Goal: Use online tool/utility: Utilize a website feature to perform a specific function

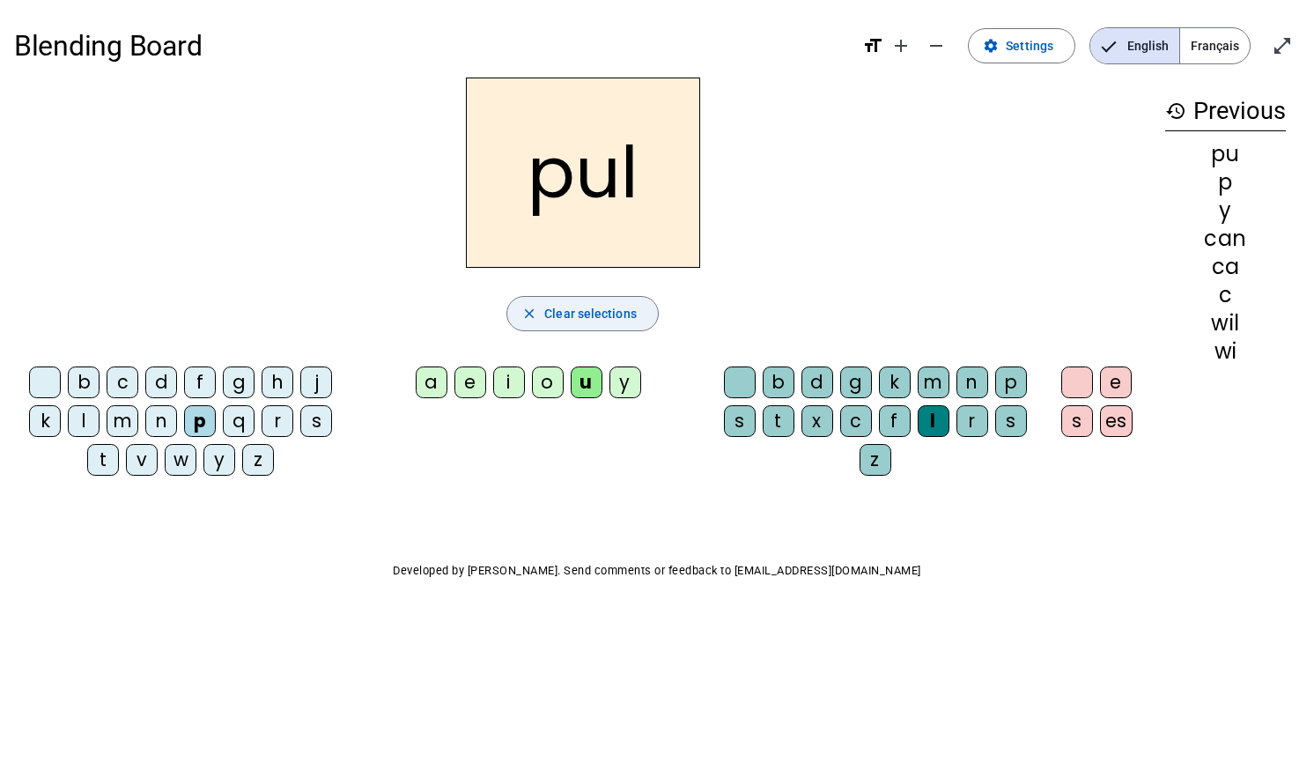
click at [601, 324] on span "button" at bounding box center [582, 313] width 151 height 42
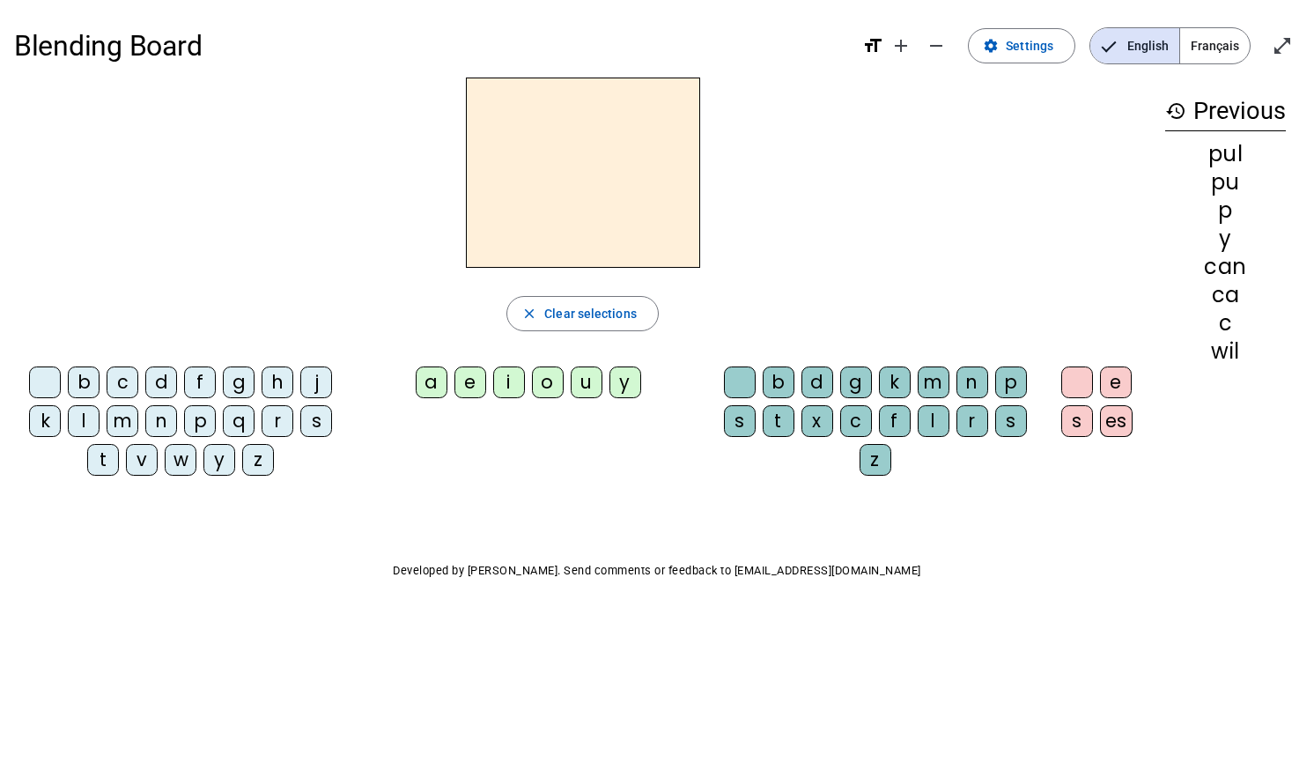
click at [1220, 45] on span "Français" at bounding box center [1215, 45] width 70 height 35
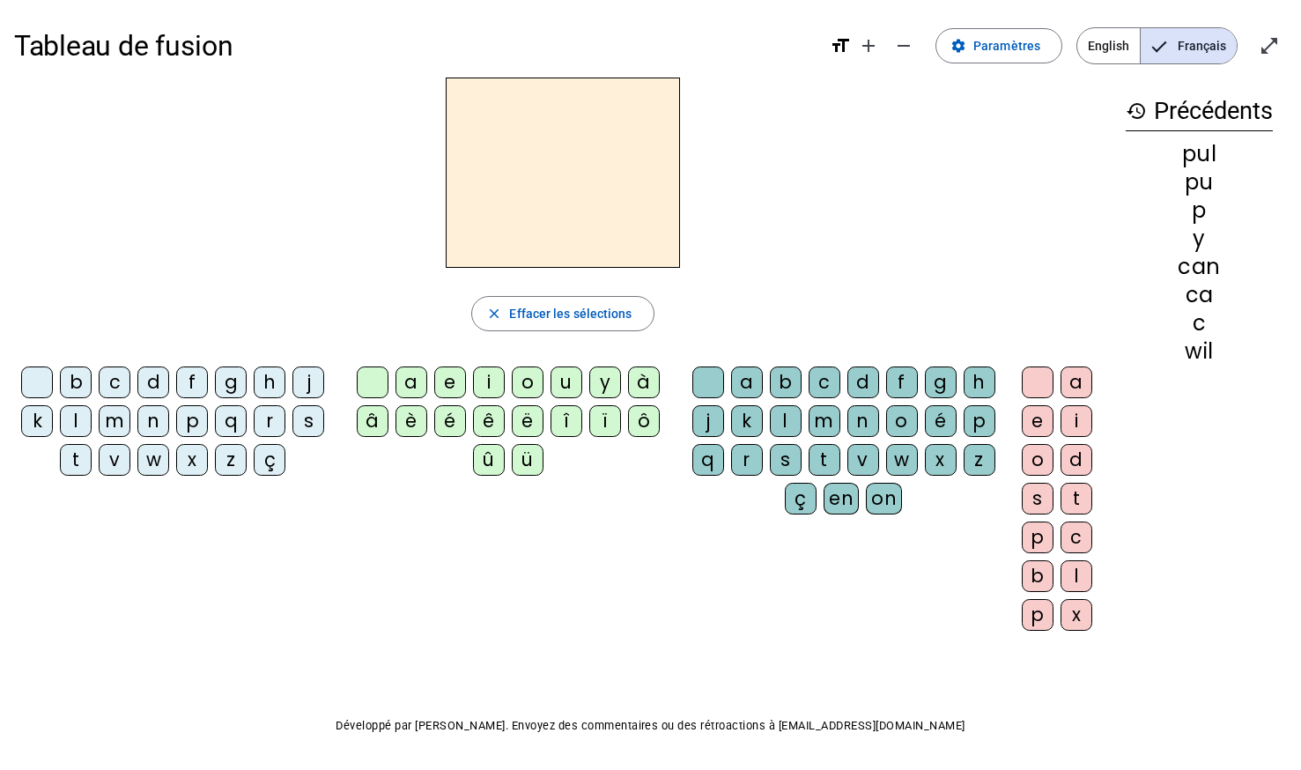
click at [269, 421] on div "r" at bounding box center [270, 421] width 32 height 32
click at [486, 393] on div "i" at bounding box center [489, 382] width 32 height 32
click at [861, 424] on div "n" at bounding box center [863, 421] width 32 height 32
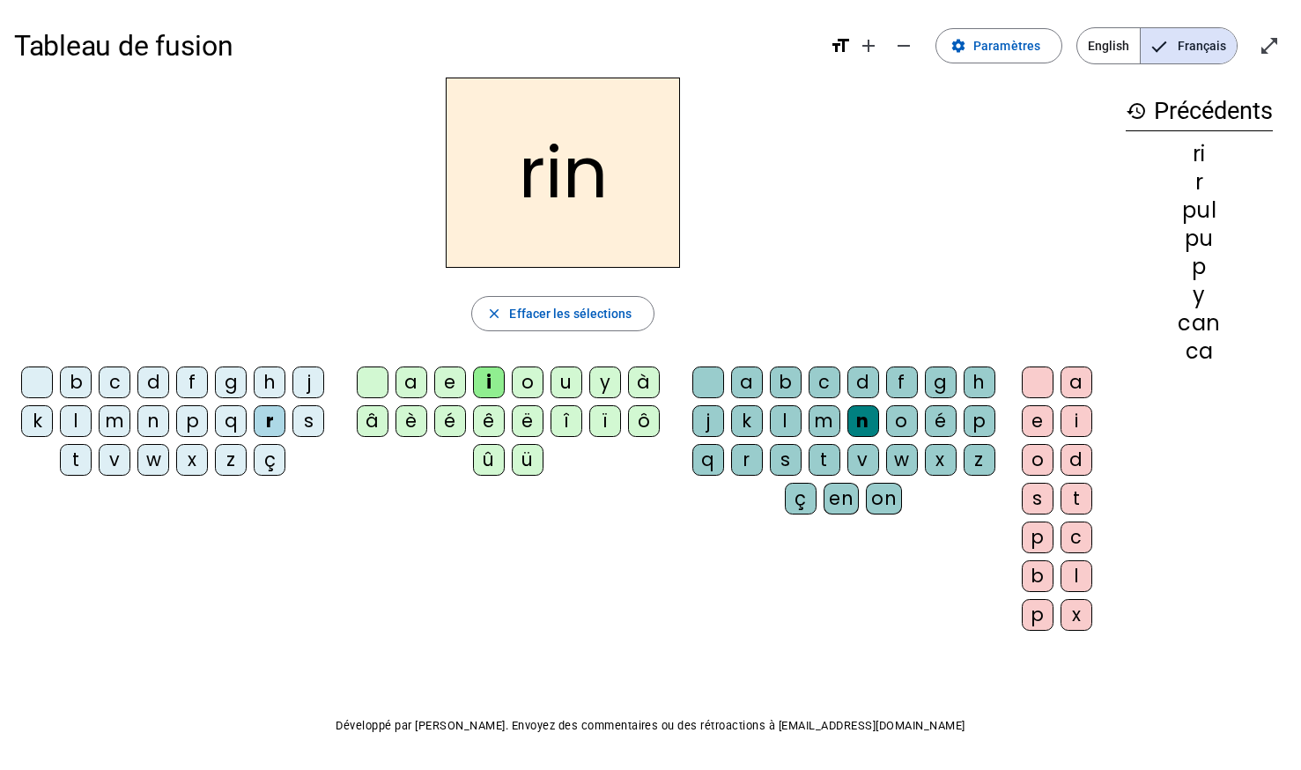
click at [1029, 462] on div "o" at bounding box center [1037, 460] width 32 height 32
click at [77, 380] on div "b" at bounding box center [76, 382] width 32 height 32
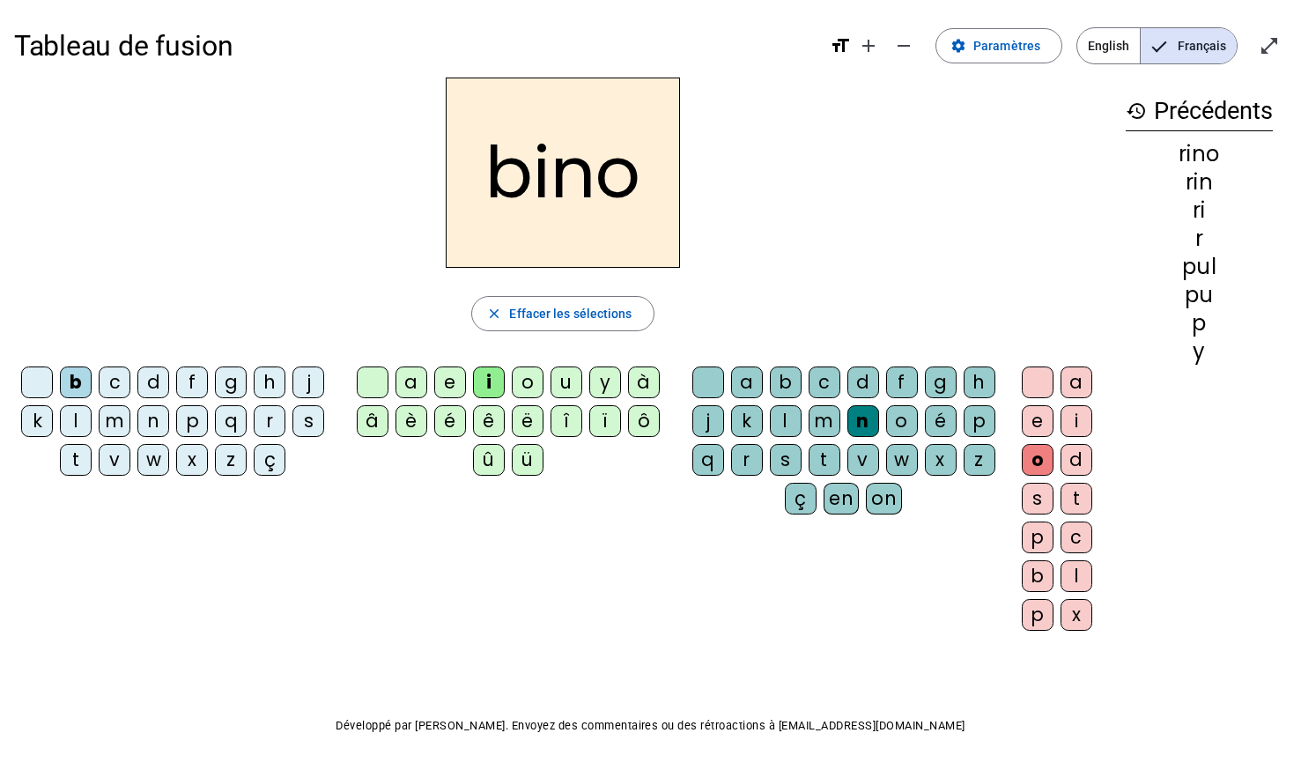
click at [238, 426] on div "q" at bounding box center [231, 421] width 32 height 32
click at [198, 412] on div "p" at bounding box center [192, 421] width 32 height 32
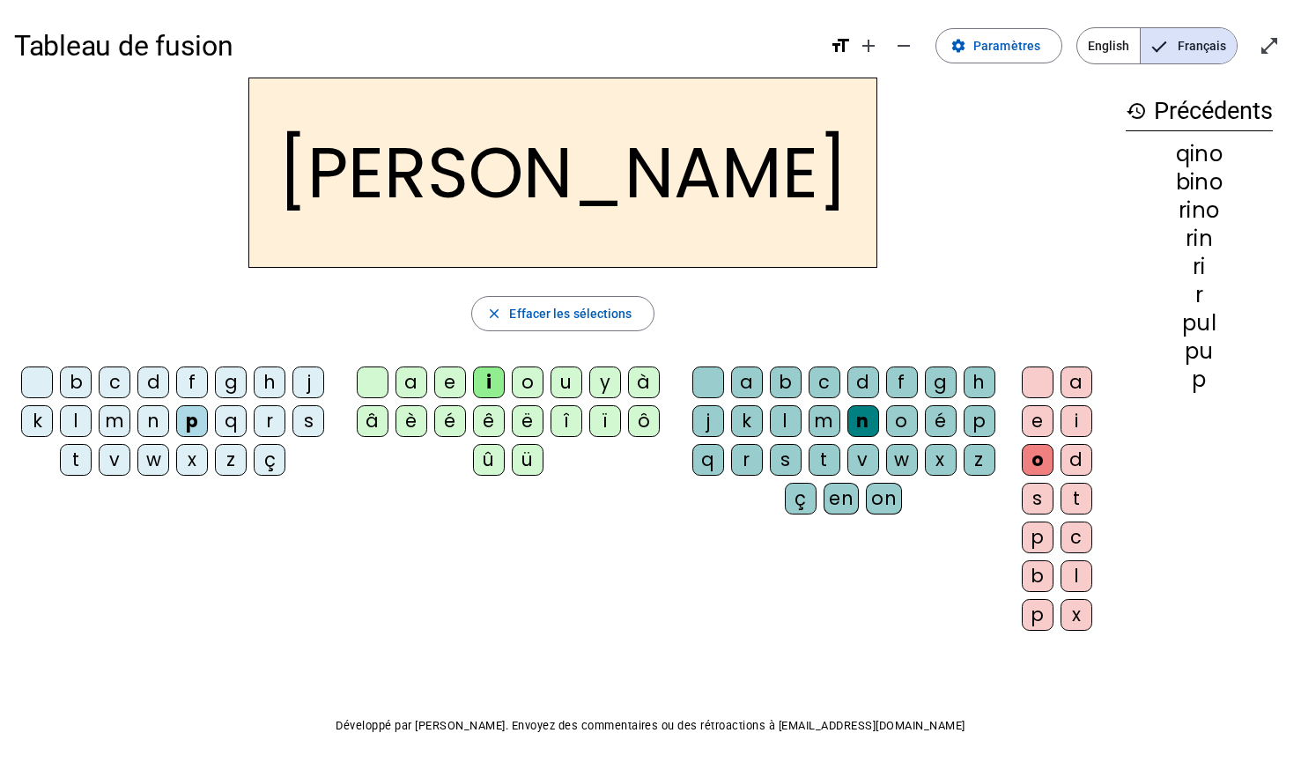
click at [161, 371] on div "d" at bounding box center [153, 382] width 32 height 32
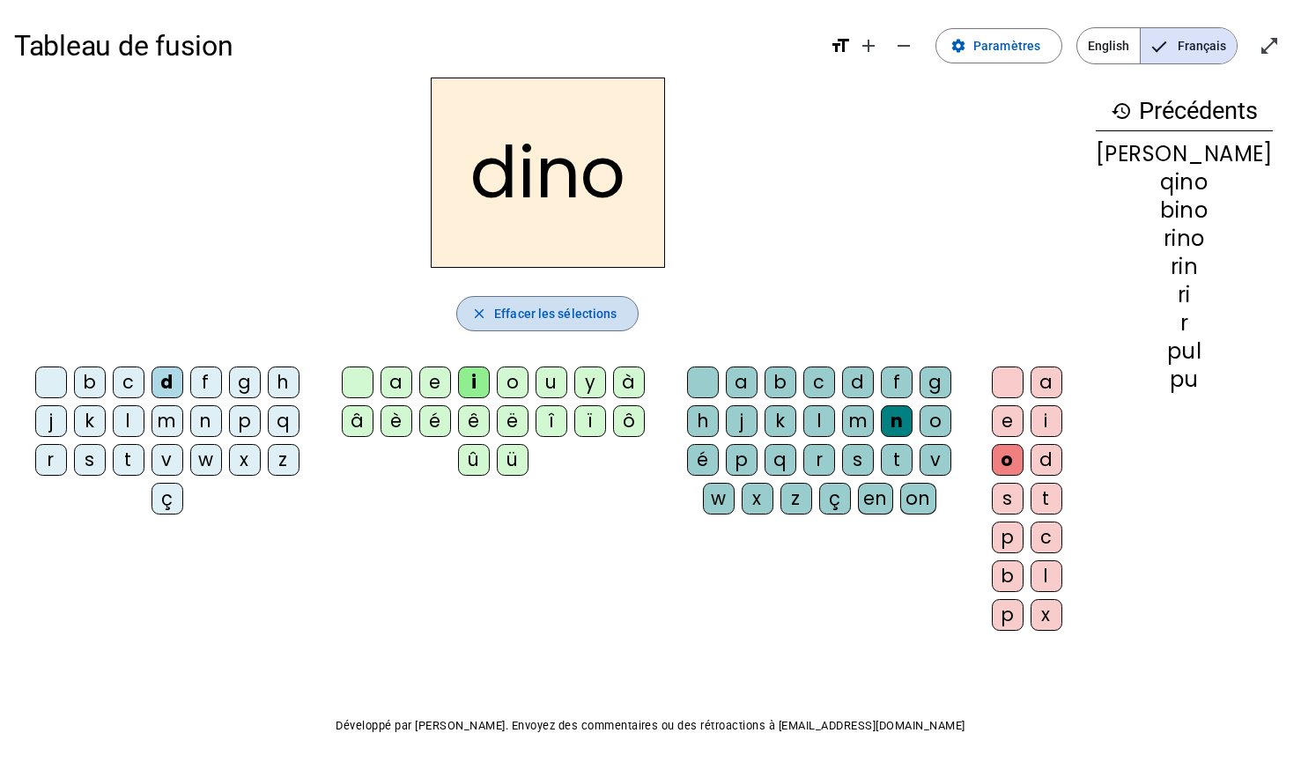
click at [541, 327] on span "button" at bounding box center [547, 313] width 181 height 42
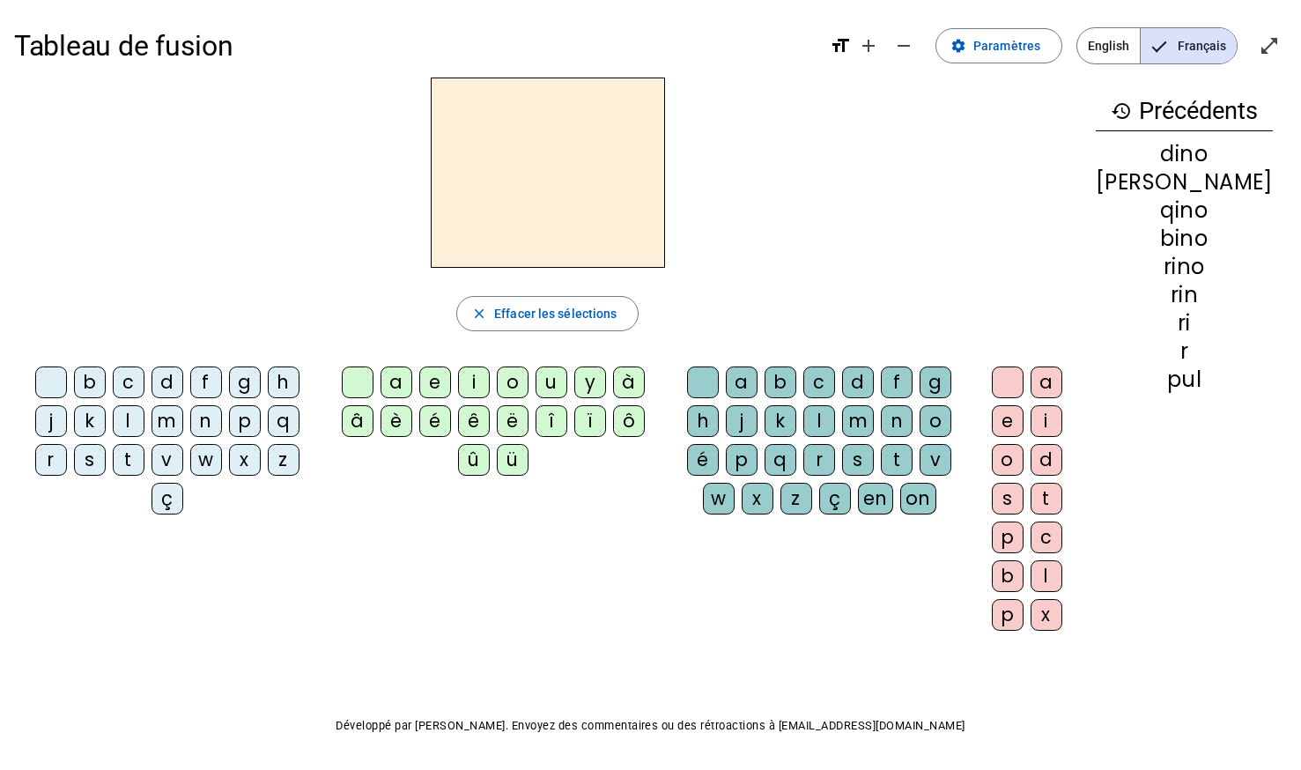
click at [151, 446] on div "v" at bounding box center [167, 460] width 32 height 32
click at [151, 416] on div "m" at bounding box center [167, 421] width 32 height 32
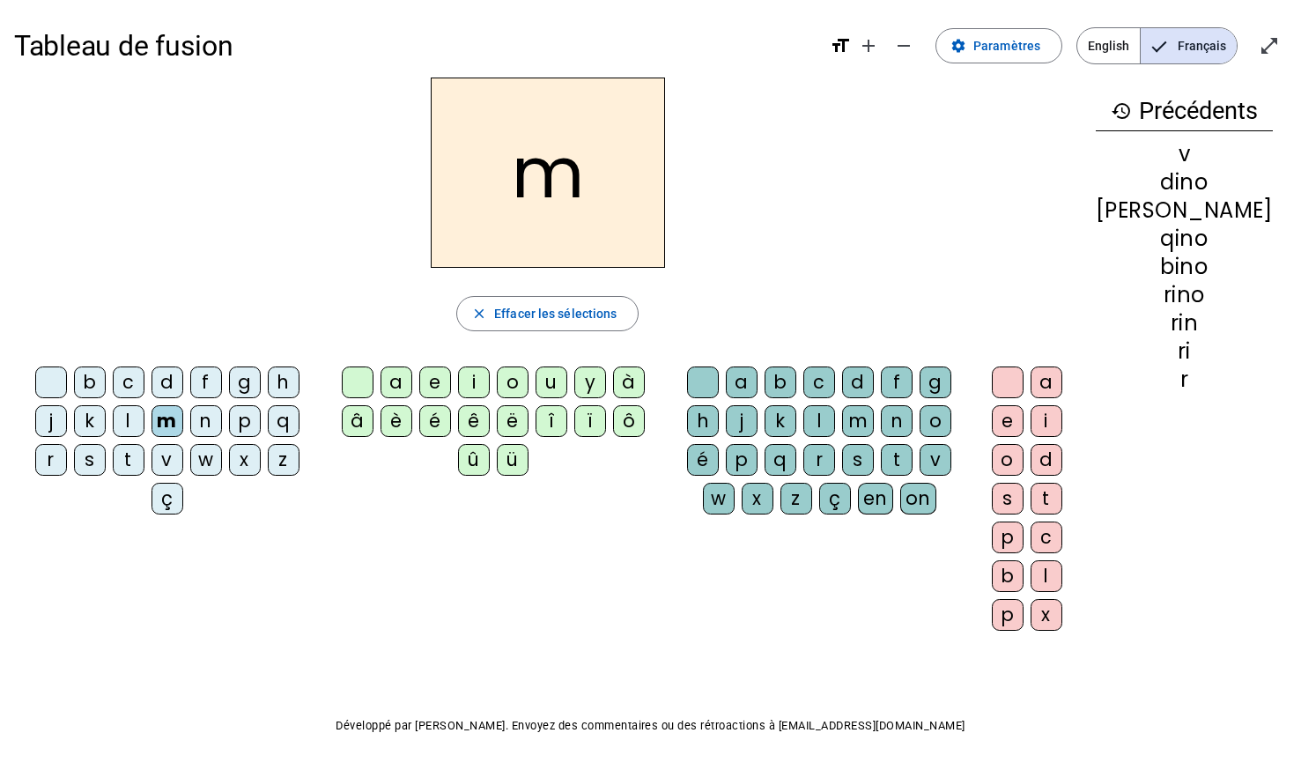
click at [564, 371] on div "u" at bounding box center [551, 382] width 32 height 32
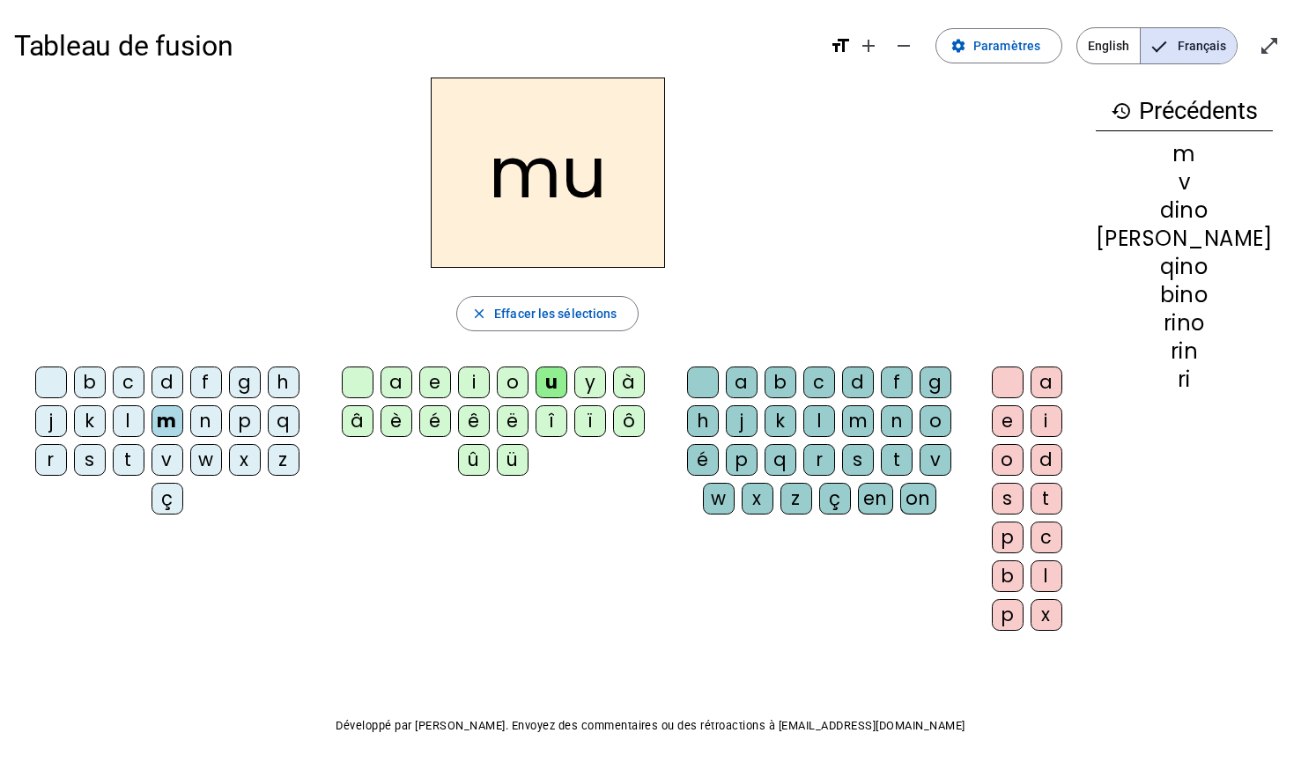
click at [803, 472] on div "r" at bounding box center [819, 460] width 32 height 32
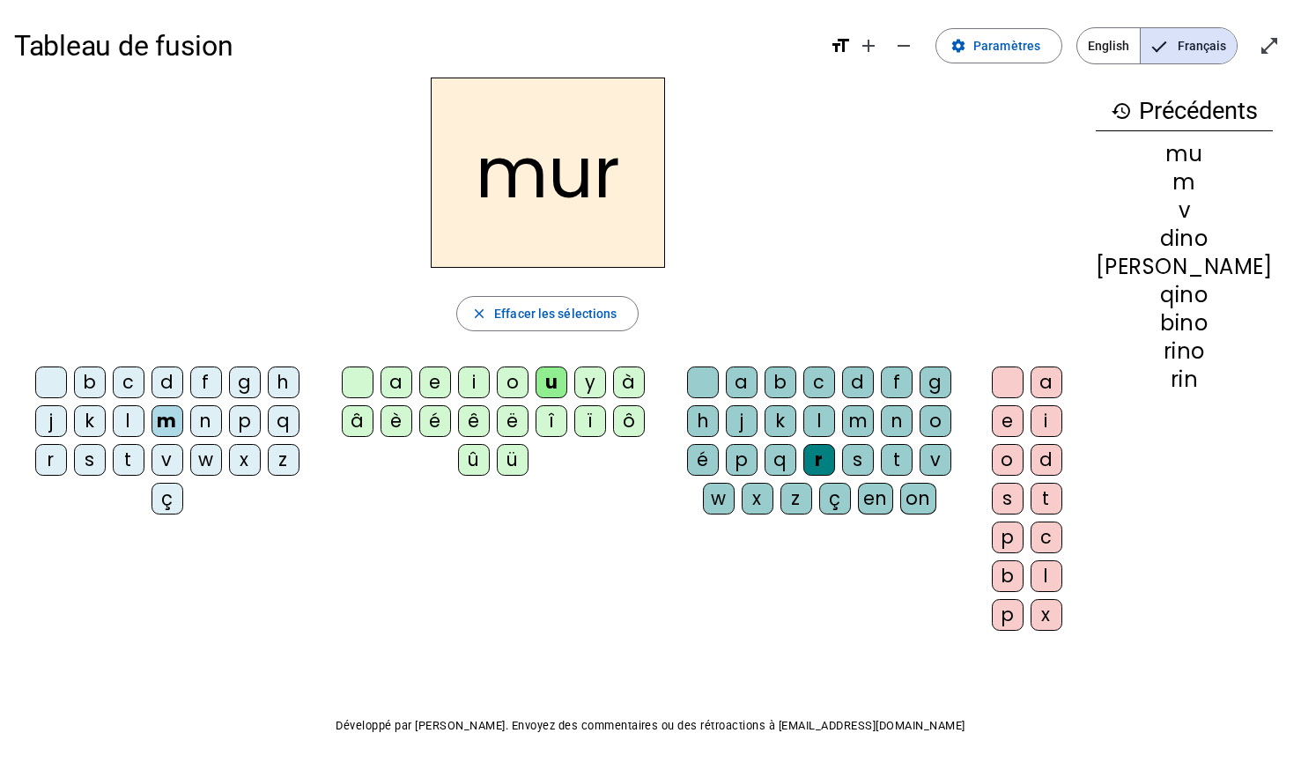
click at [1021, 418] on div "e" at bounding box center [1007, 421] width 32 height 32
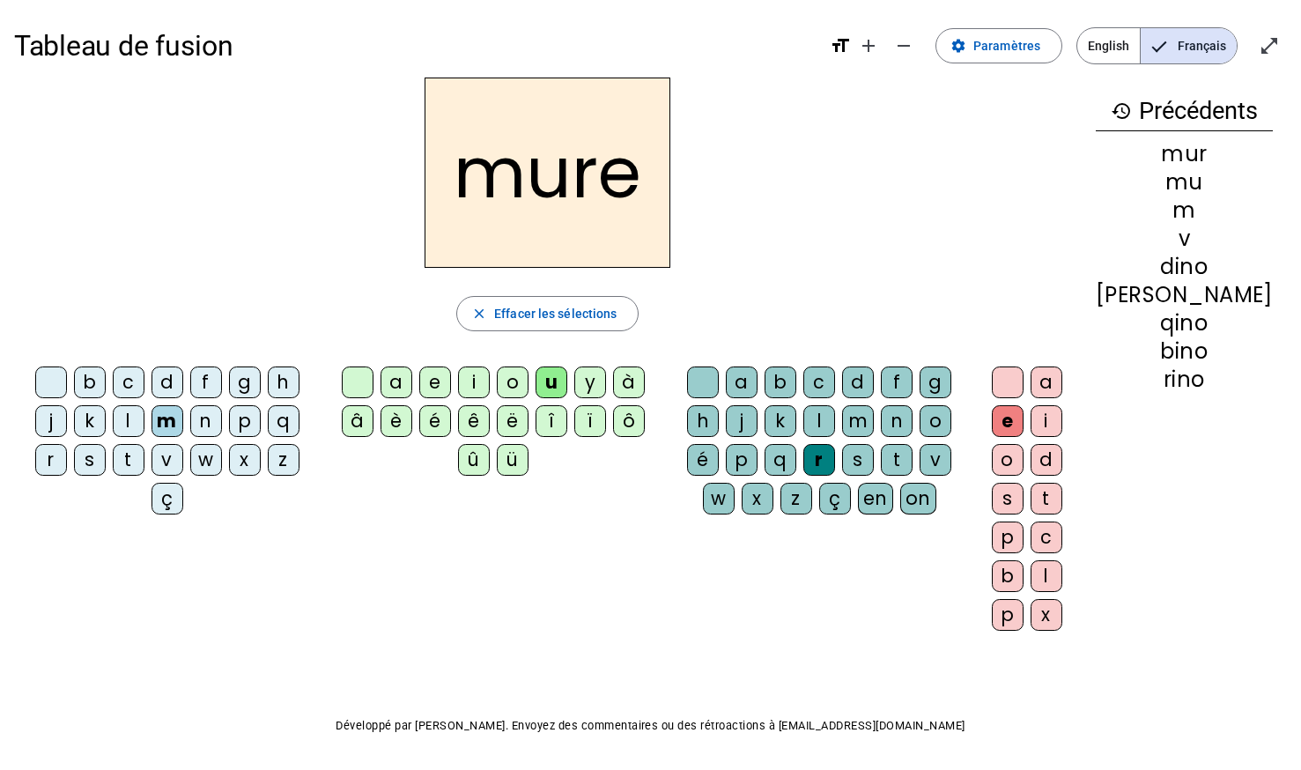
click at [229, 433] on div "p" at bounding box center [245, 421] width 32 height 32
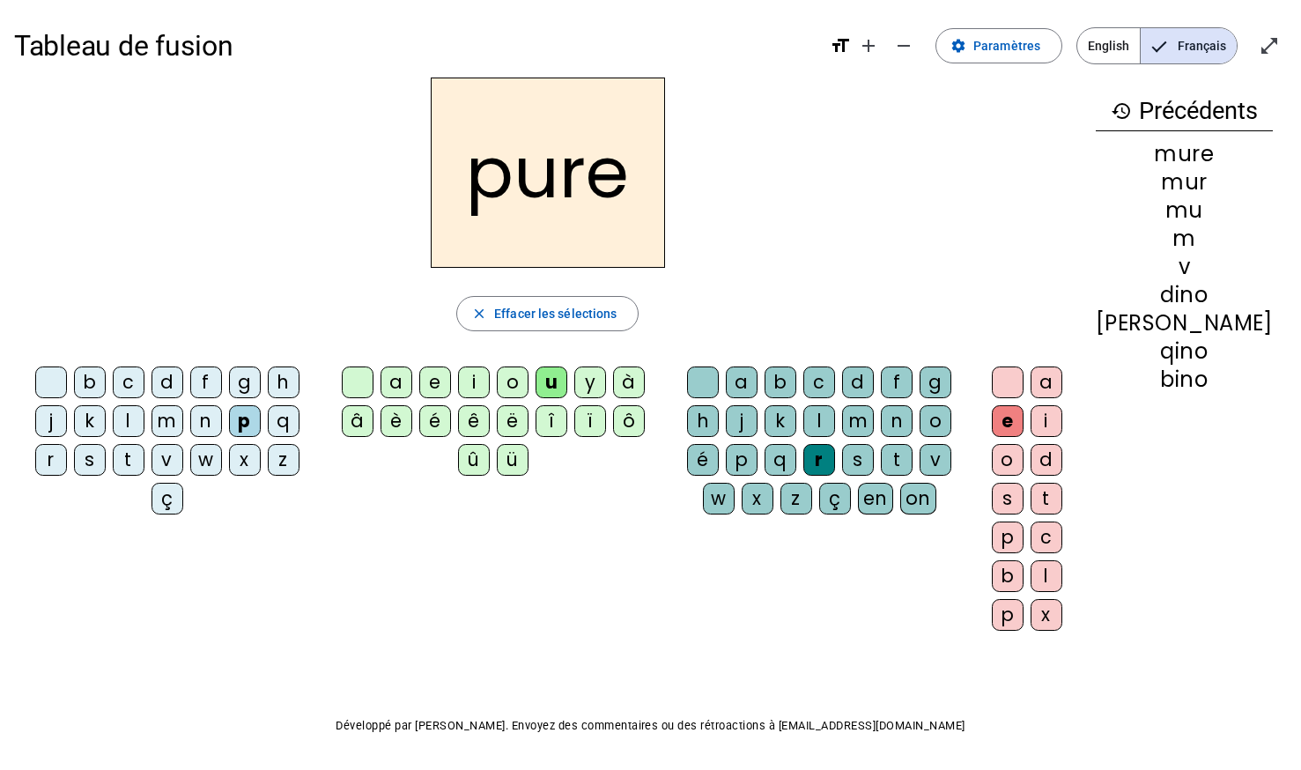
click at [74, 370] on div "b" at bounding box center [90, 382] width 32 height 32
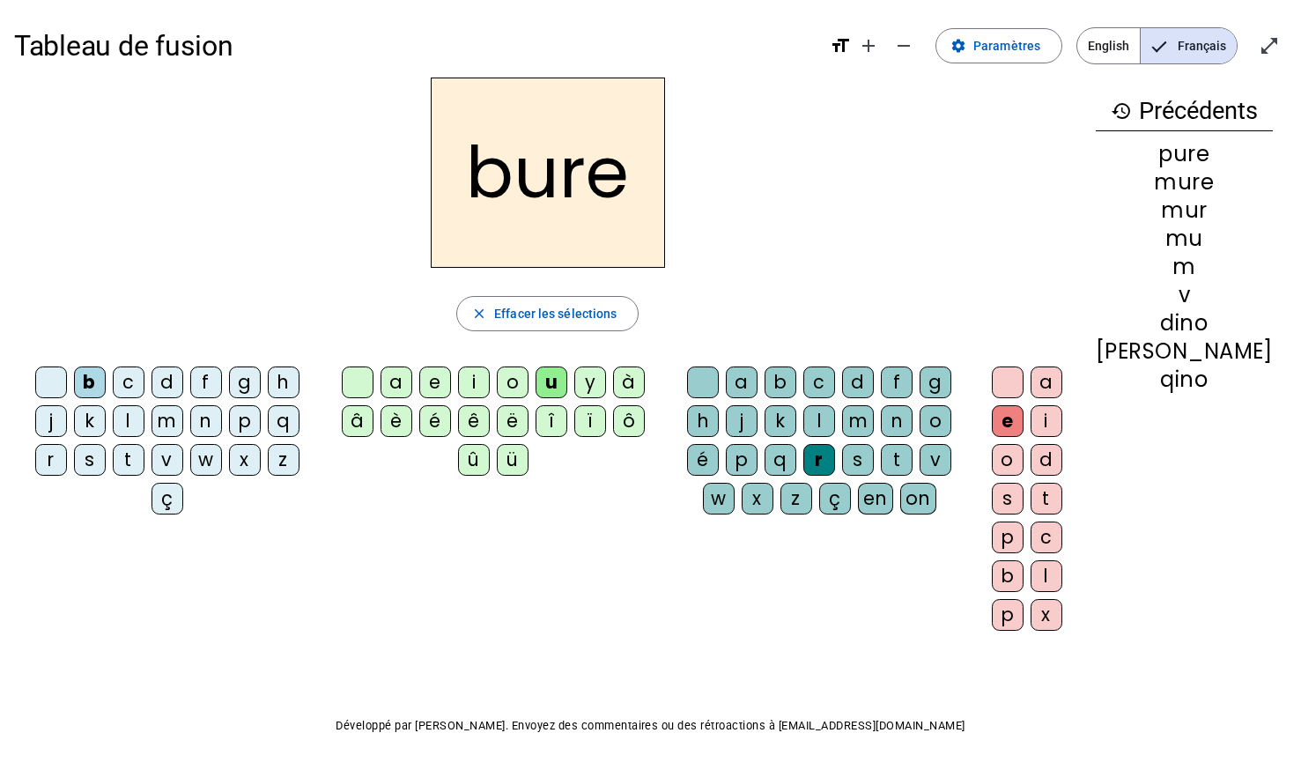
click at [151, 372] on div "d" at bounding box center [167, 382] width 32 height 32
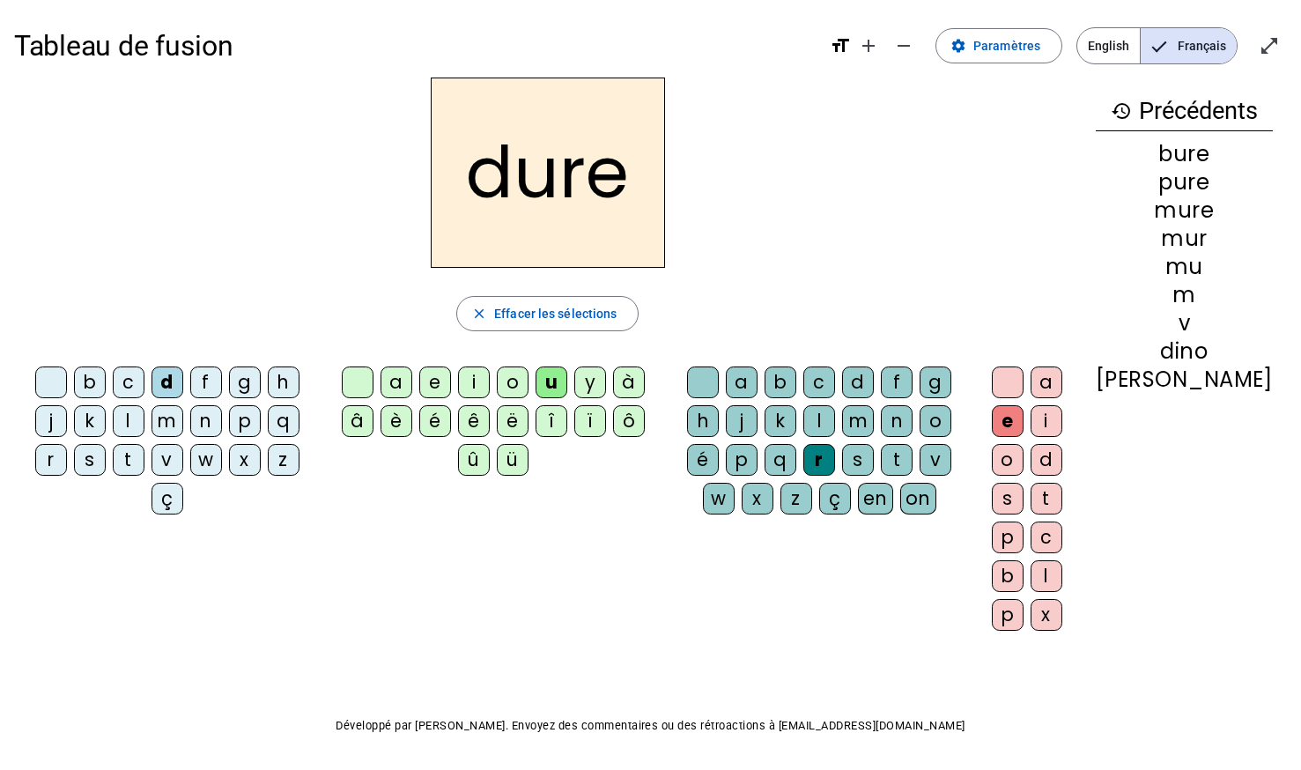
click at [74, 370] on div "b" at bounding box center [90, 382] width 32 height 32
